Goal: Task Accomplishment & Management: Complete application form

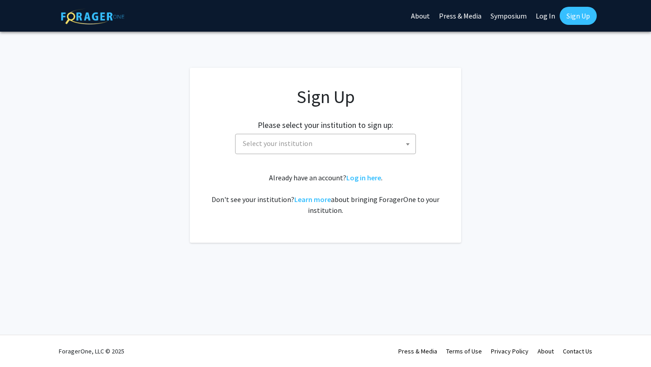
click at [363, 147] on span "Select your institution" at bounding box center [327, 143] width 176 height 19
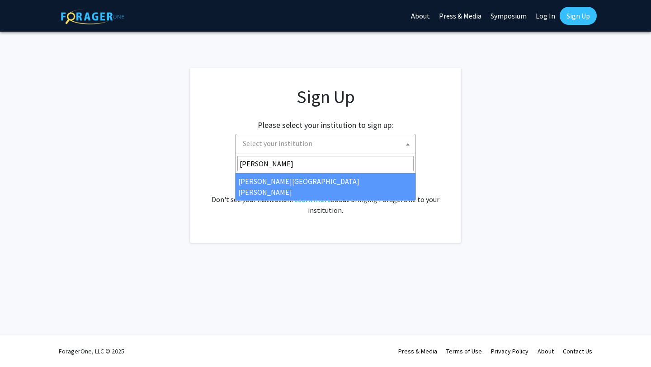
type input "john"
select select "1"
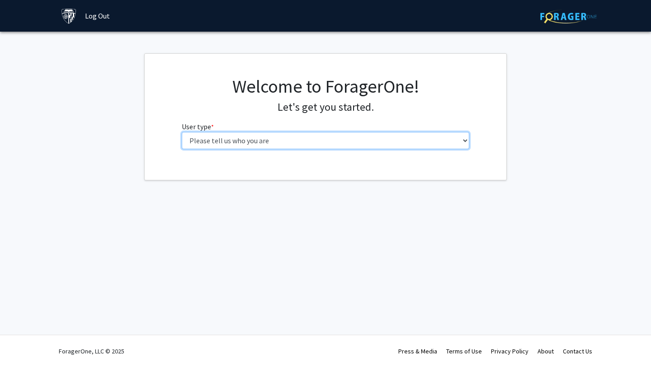
click at [306, 134] on select "Please tell us who you are Undergraduate Student Master's Student Doctoral Cand…" at bounding box center [326, 140] width 288 height 17
select select "1: undergrad"
click at [182, 132] on select "Please tell us who you are Undergraduate Student Master's Student Doctoral Cand…" at bounding box center [326, 140] width 288 height 17
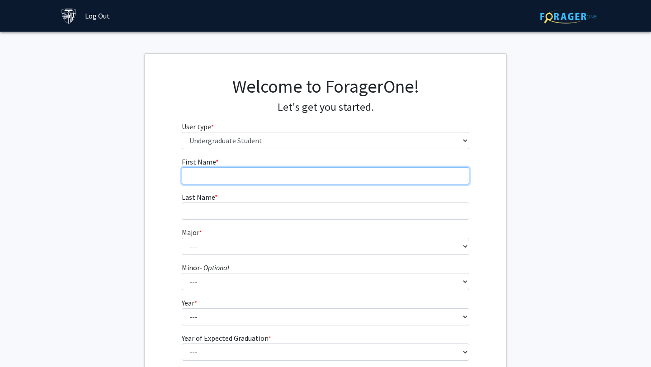
click at [258, 178] on input "First Name * required" at bounding box center [326, 175] width 288 height 17
type input "[PERSON_NAME]"
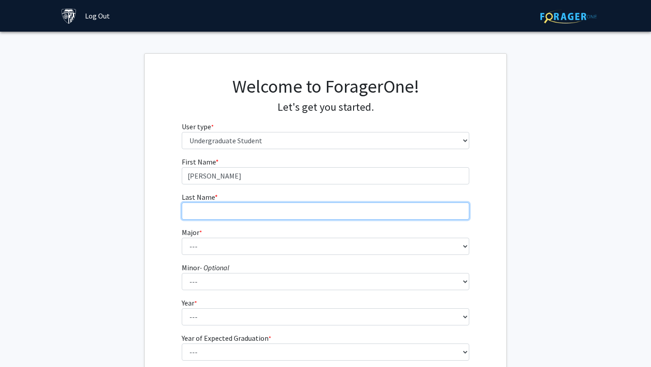
type input "[PERSON_NAME]"
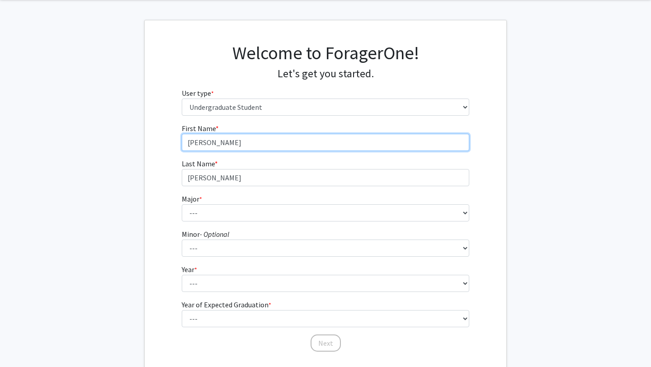
scroll to position [37, 0]
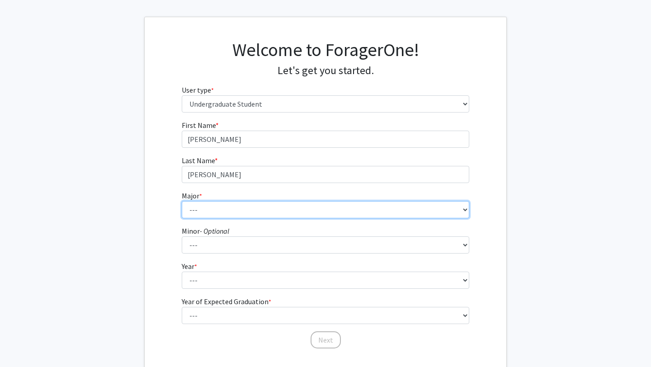
click at [246, 206] on select "--- Africana Studies Anthropology Applied Mathematics & Statistics Archaeology …" at bounding box center [326, 209] width 288 height 17
select select "7: 22"
click at [182, 201] on select "--- Africana Studies Anthropology Applied Mathematics & Statistics Archaeology …" at bounding box center [326, 209] width 288 height 17
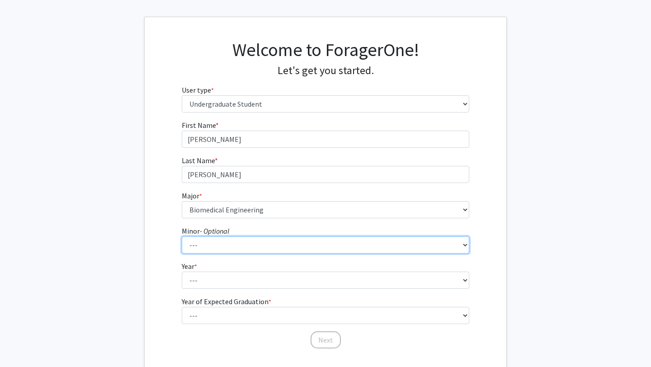
click at [226, 247] on select "--- Accounting and Financial Management Africana Studies Anthropology Applied M…" at bounding box center [326, 245] width 288 height 17
click at [182, 237] on select "--- Accounting and Financial Management Africana Studies Anthropology Applied M…" at bounding box center [326, 245] width 288 height 17
click at [200, 244] on select "--- Accounting and Financial Management Africana Studies Anthropology Applied M…" at bounding box center [326, 245] width 288 height 17
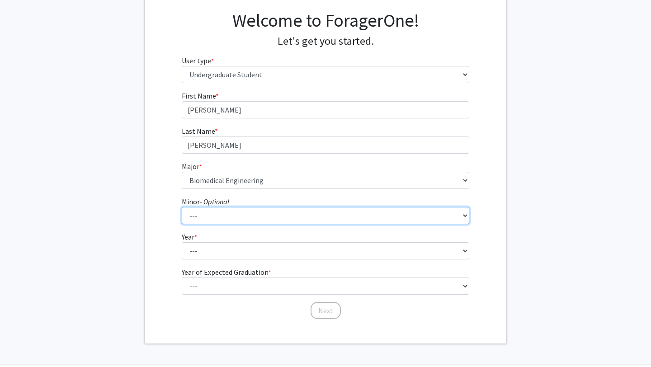
scroll to position [76, 0]
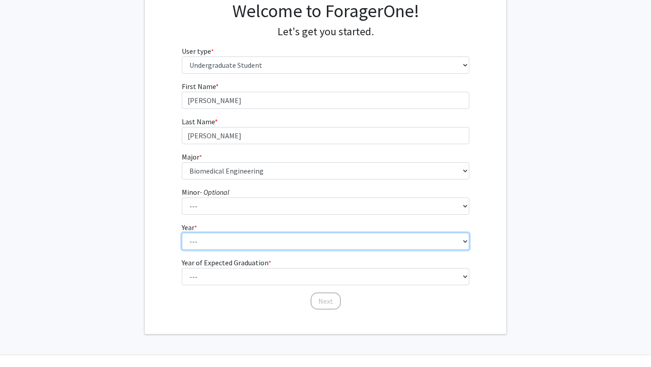
click at [195, 233] on select "--- First-year Sophomore Junior Senior Postbaccalaureate Certificate" at bounding box center [326, 241] width 288 height 17
select select "1: first-year"
click at [182, 233] on select "--- First-year Sophomore Junior Senior Postbaccalaureate Certificate" at bounding box center [326, 241] width 288 height 17
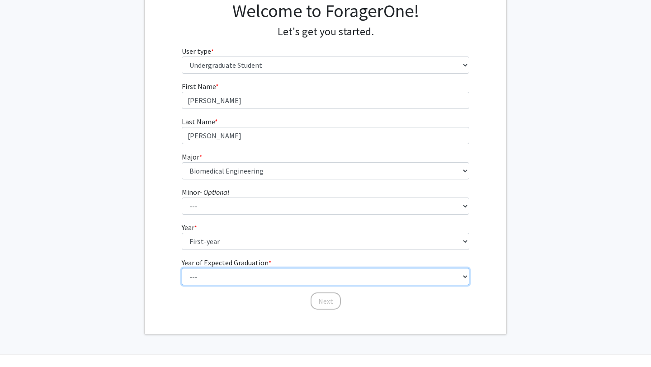
click at [202, 274] on select "--- 2025 2026 2027 2028 2029 2030 2031 2032 2033 2034" at bounding box center [326, 276] width 288 height 17
select select "5: 2029"
click at [182, 268] on select "--- 2025 2026 2027 2028 2029 2030 2031 2032 2033 2034" at bounding box center [326, 276] width 288 height 17
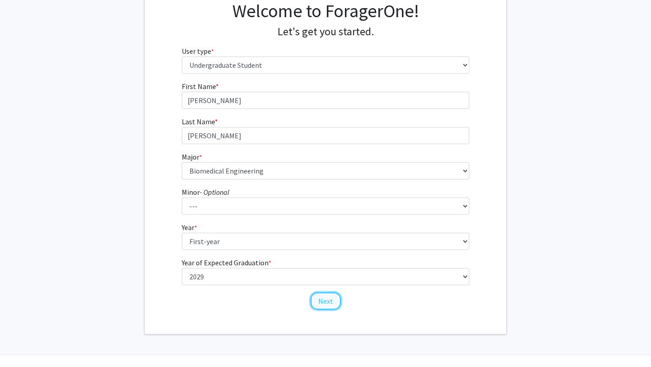
click at [324, 308] on button "Next" at bounding box center [326, 301] width 30 height 17
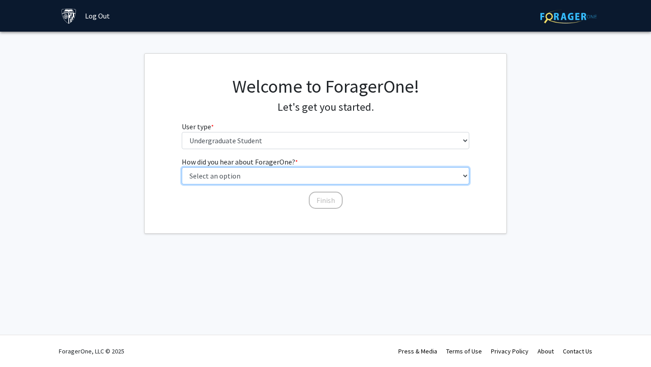
click at [316, 178] on select "Select an option Peer/student recommendation Faculty/staff recommendation Unive…" at bounding box center [326, 175] width 288 height 17
select select "3: university_website"
click at [182, 167] on select "Select an option Peer/student recommendation Faculty/staff recommendation Unive…" at bounding box center [326, 175] width 288 height 17
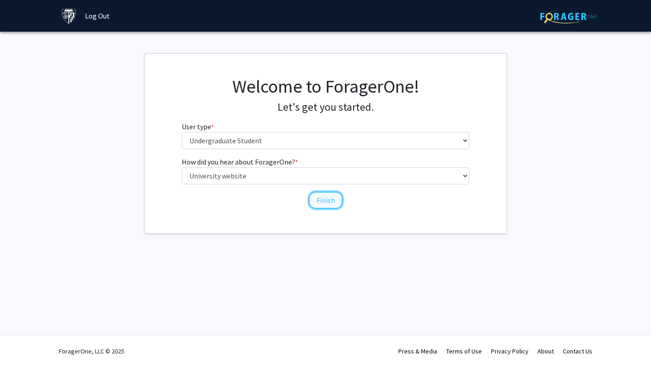
click at [324, 194] on button "Finish" at bounding box center [326, 200] width 34 height 17
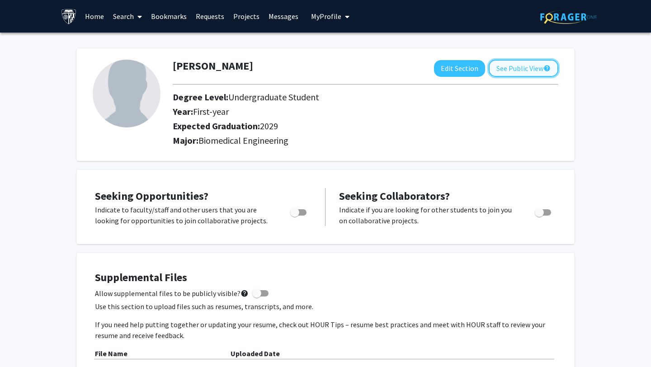
click at [521, 62] on button "See Public View help" at bounding box center [524, 68] width 70 height 17
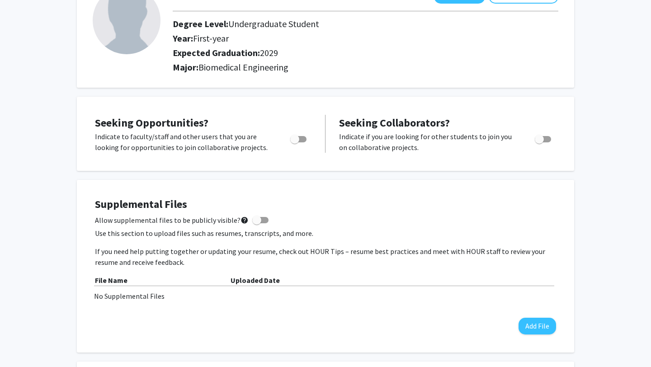
scroll to position [74, 0]
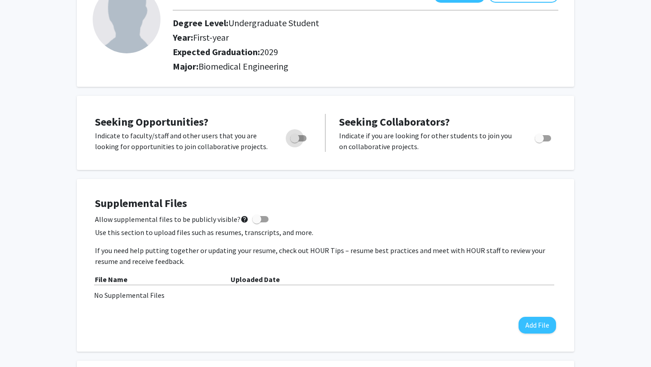
click at [300, 137] on span "Toggle" at bounding box center [298, 138] width 16 height 6
click at [295, 142] on input "Are you actively seeking opportunities?" at bounding box center [295, 142] width 0 height 0
checkbox input "true"
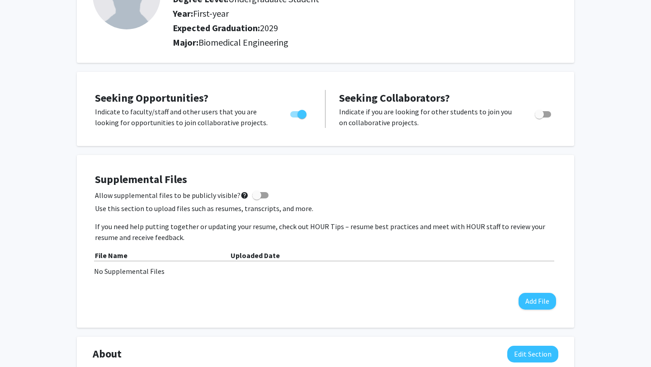
scroll to position [0, 0]
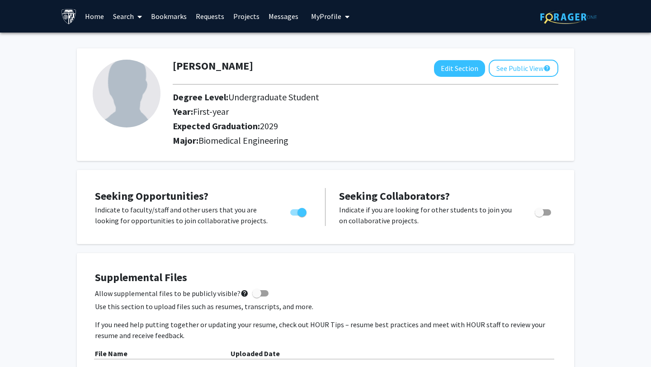
click at [565, 17] on img at bounding box center [569, 17] width 57 height 14
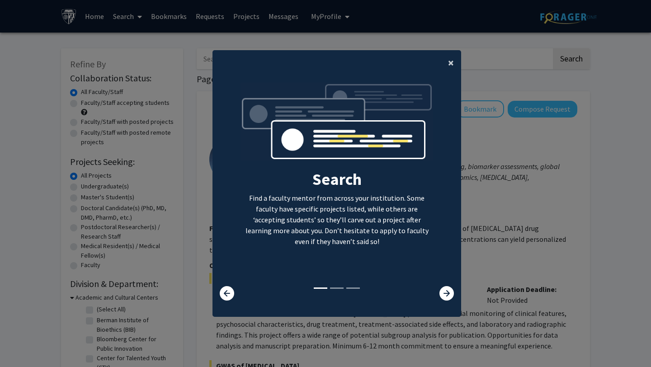
click at [451, 64] on span "×" at bounding box center [451, 63] width 6 height 14
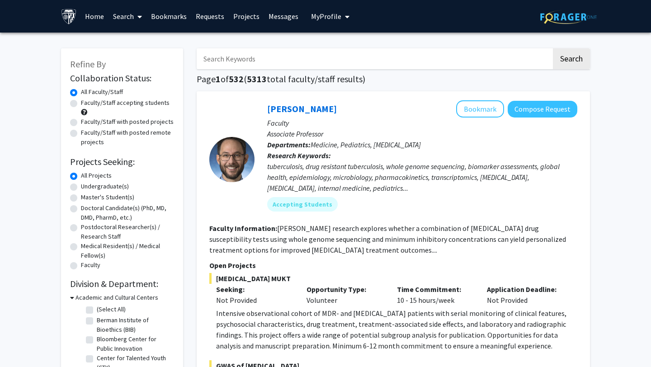
click at [357, 297] on div "Opportunity Type: Volunteer" at bounding box center [345, 295] width 90 height 22
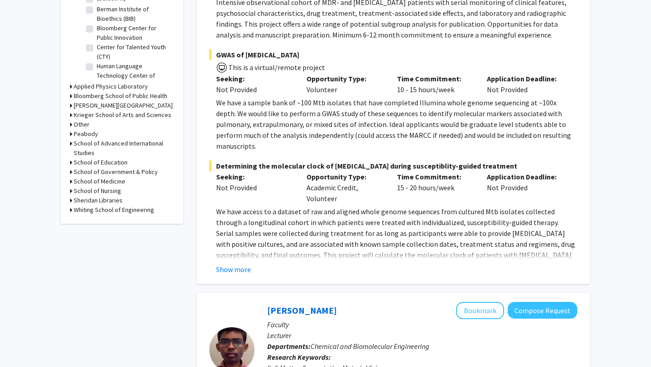
scroll to position [376, 0]
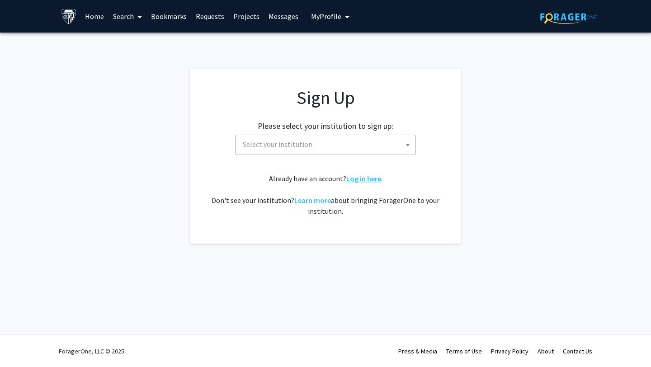
click at [367, 176] on link "Log in here" at bounding box center [364, 178] width 35 height 9
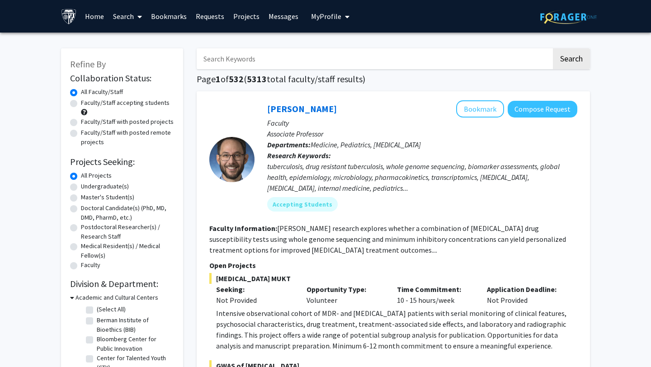
click at [593, 15] on img at bounding box center [569, 17] width 57 height 14
click at [99, 12] on link "Home" at bounding box center [95, 16] width 28 height 32
